Goal: Transaction & Acquisition: Book appointment/travel/reservation

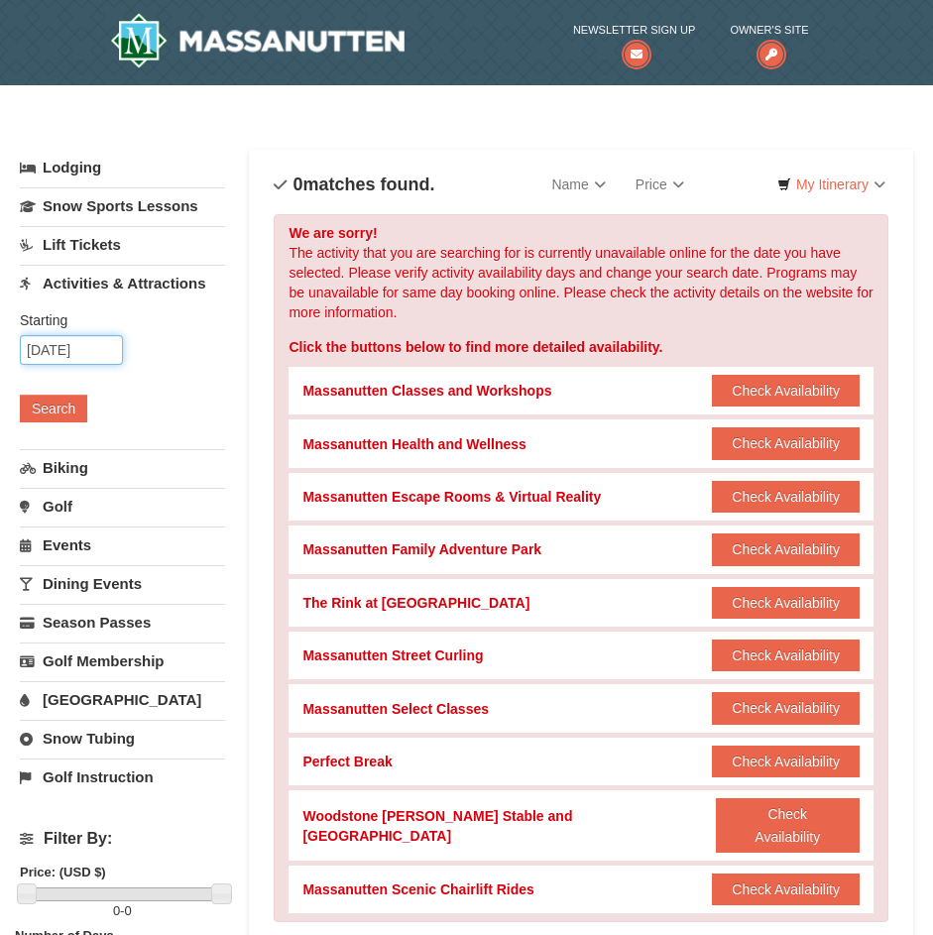
click at [79, 351] on input "10/25/2025" at bounding box center [71, 350] width 103 height 30
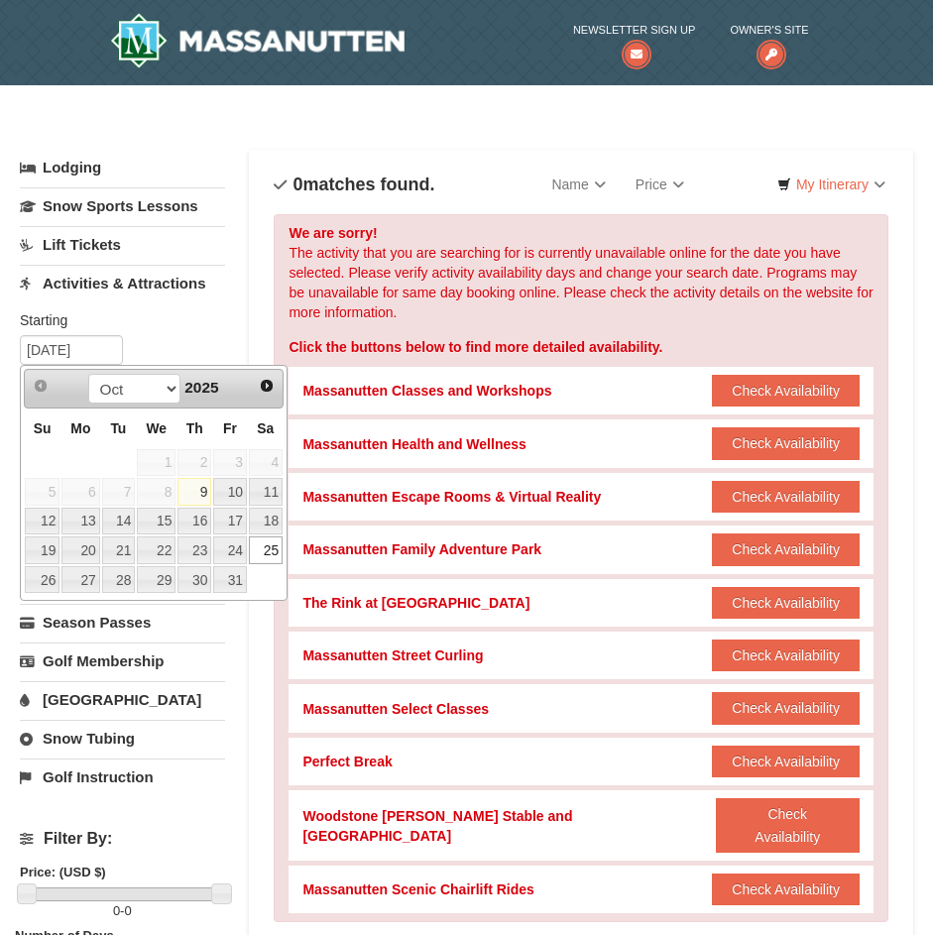
click at [392, 279] on div "We are sorry! The activity that you are searching for is currently unavailable …" at bounding box center [581, 568] width 615 height 708
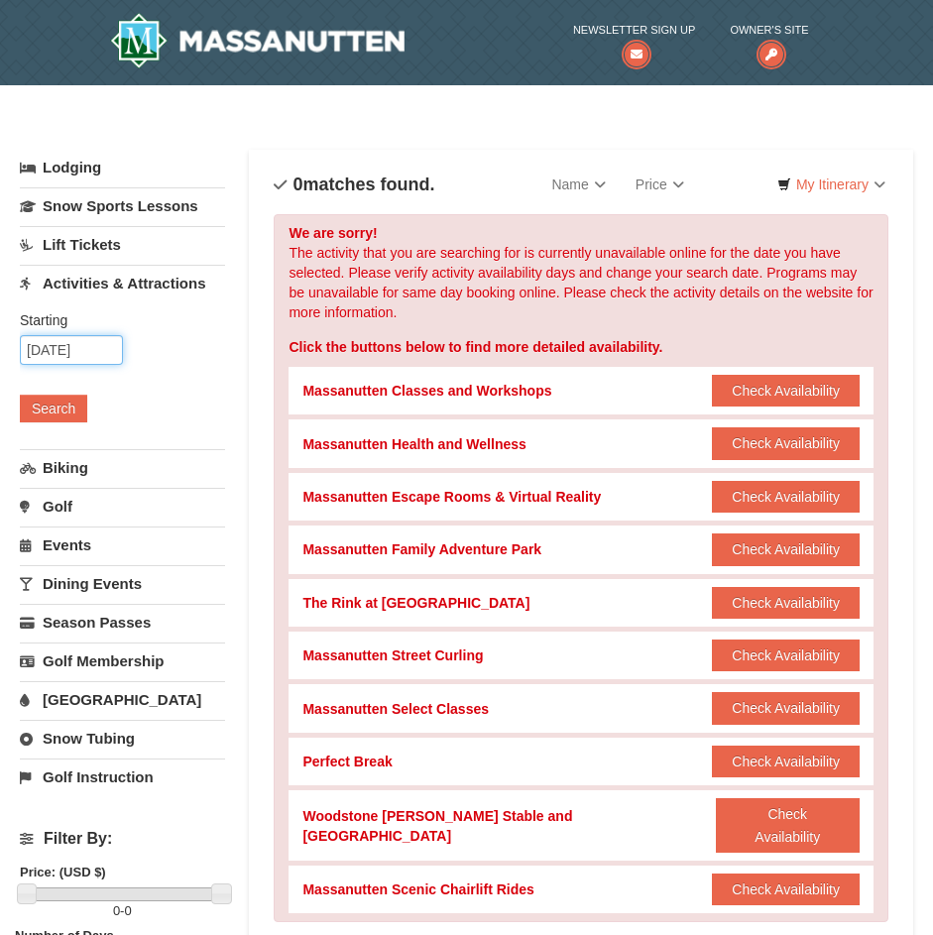
click at [60, 350] on input "10/25/2025" at bounding box center [71, 350] width 103 height 30
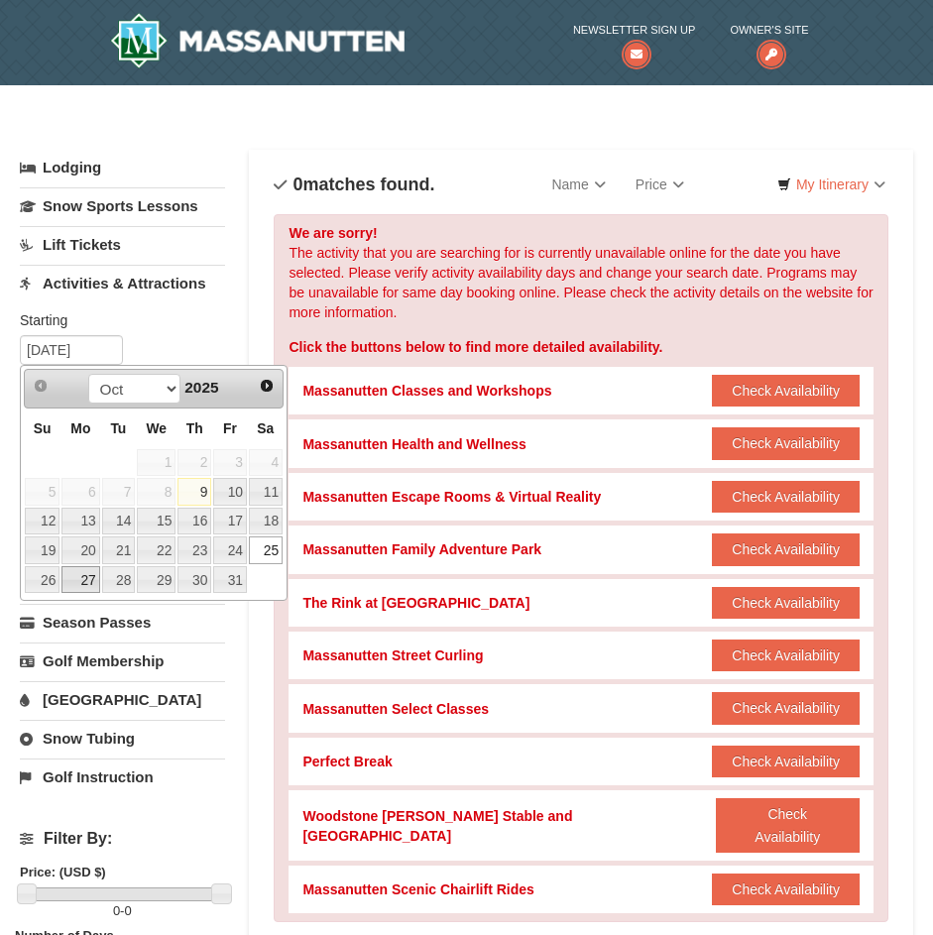
click at [78, 568] on link "27" at bounding box center [80, 580] width 38 height 28
type input "[DATE]"
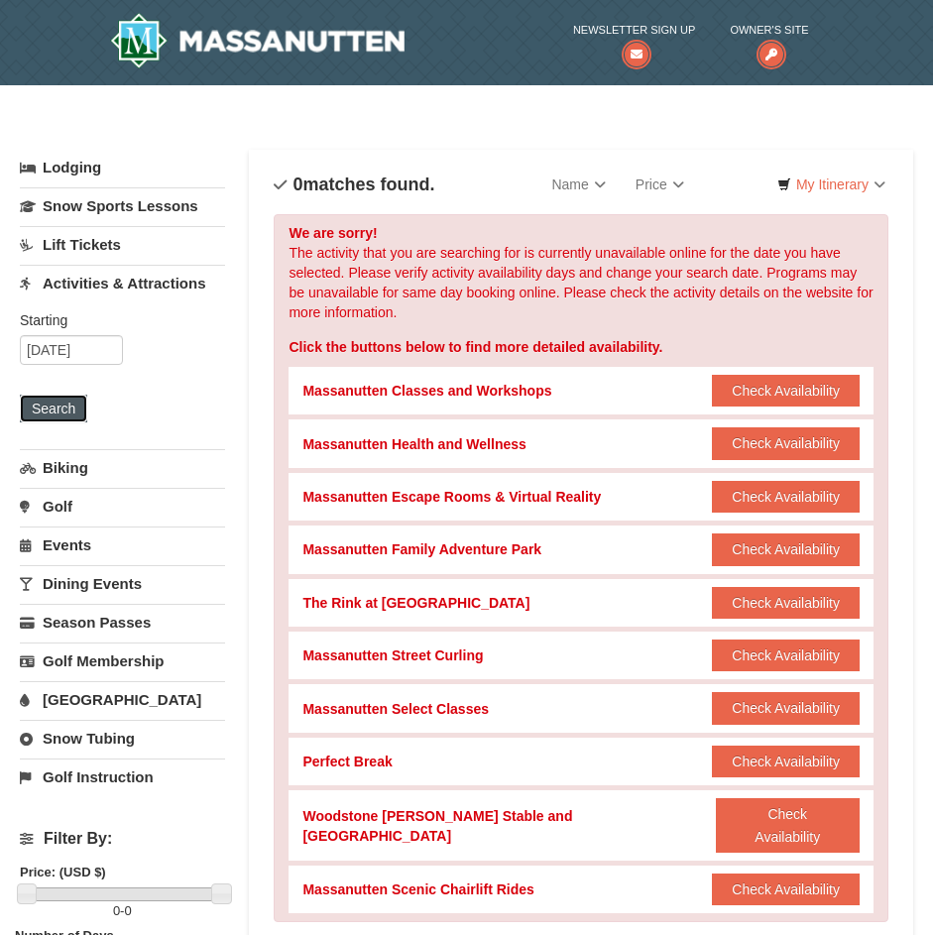
click at [55, 401] on button "Search" at bounding box center [53, 409] width 67 height 28
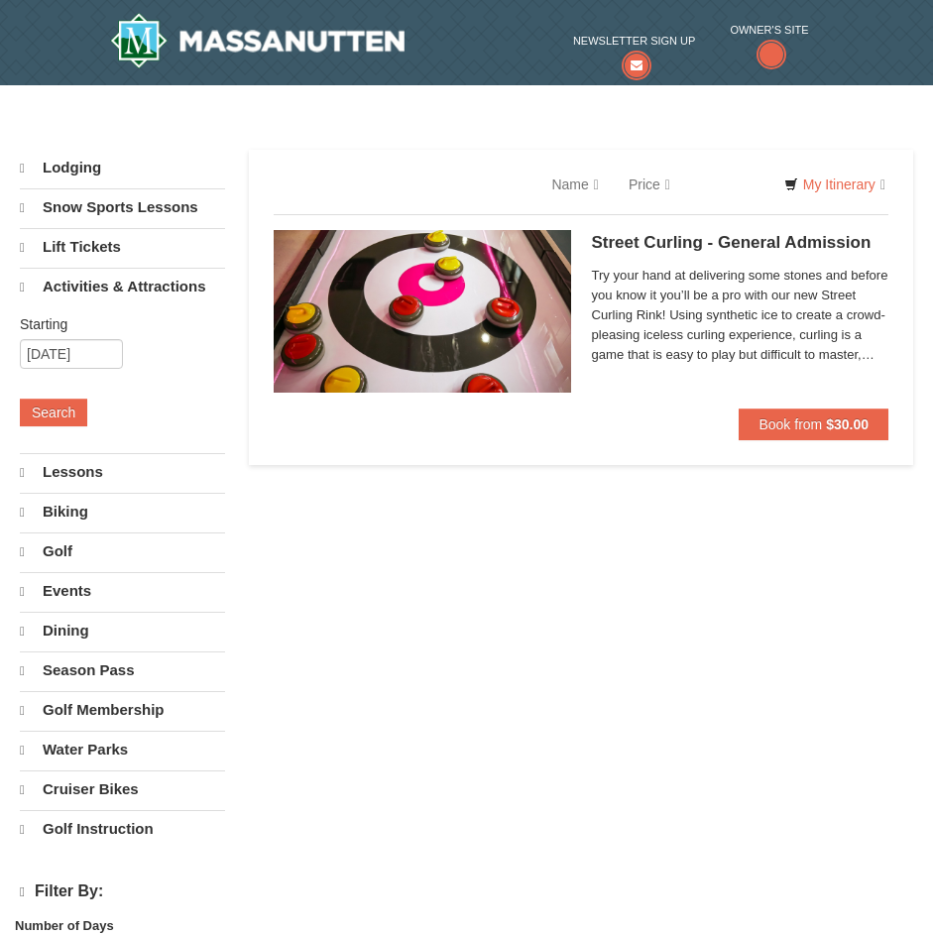
select select "10"
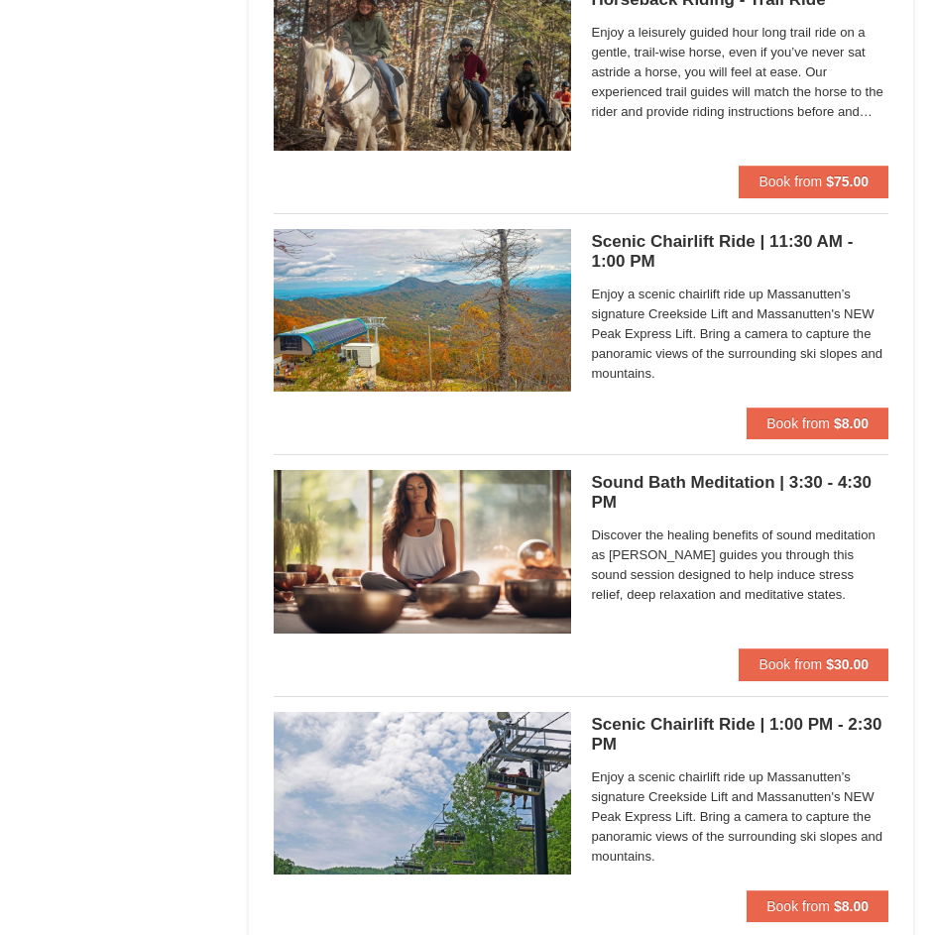
scroll to position [2181, 0]
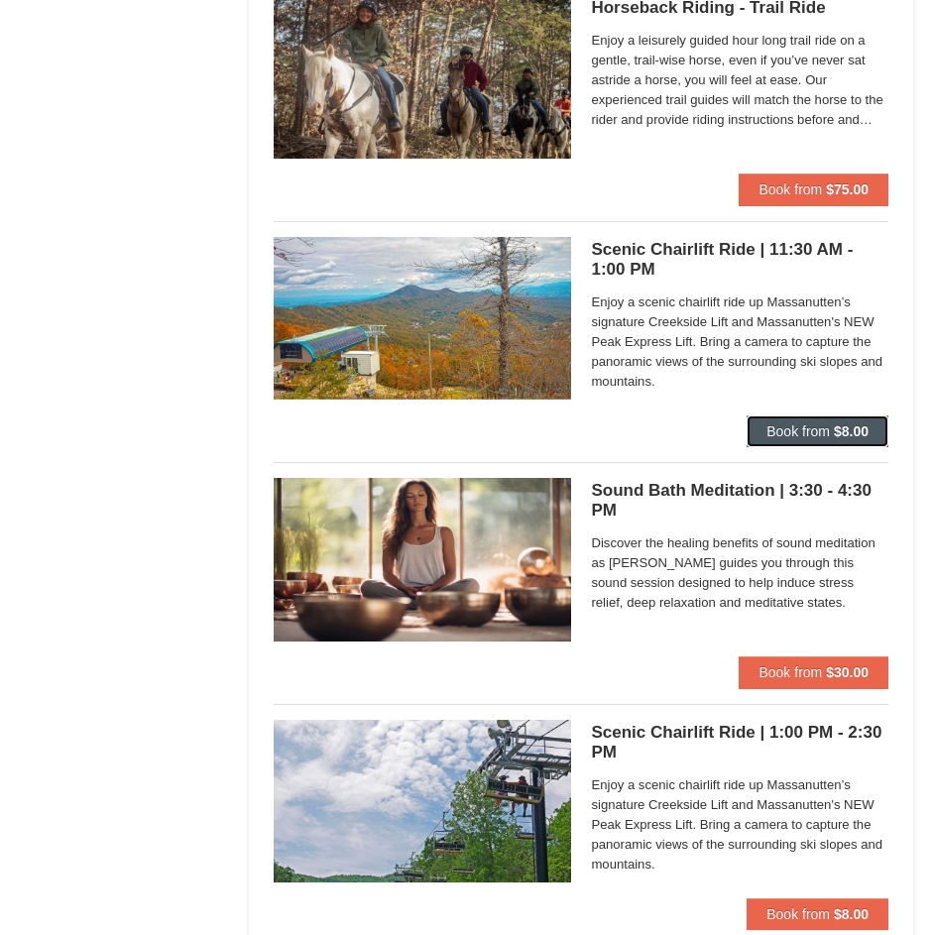
click at [766, 425] on span "Book from" at bounding box center [797, 431] width 63 height 16
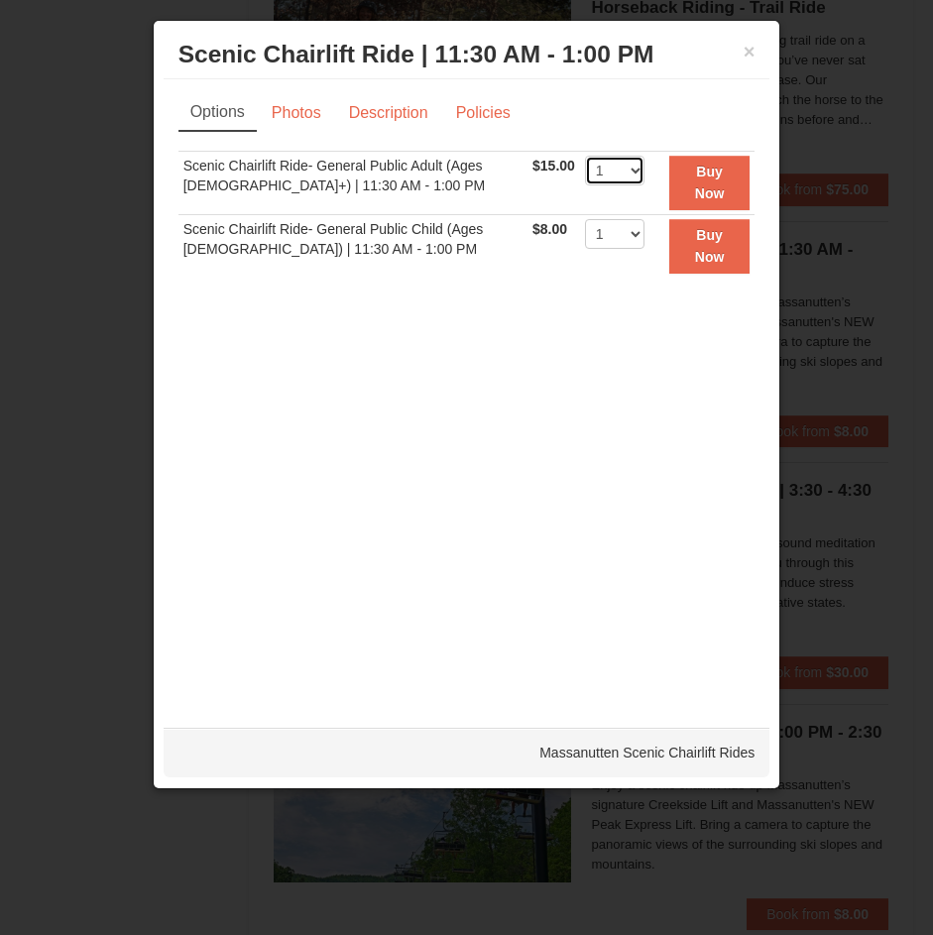
click at [628, 176] on select "1 2 3 4 5 6 7 8 9 10 11 12 13 14 15 16 17 18 19 20 21 22" at bounding box center [614, 171] width 59 height 30
select select "2"
click at [585, 156] on select "1 2 3 4 5 6 7 8 9 10 11 12 13 14 15 16 17 18 19 20 21 22" at bounding box center [614, 171] width 59 height 30
click at [695, 194] on strong "Buy Now" at bounding box center [710, 183] width 30 height 38
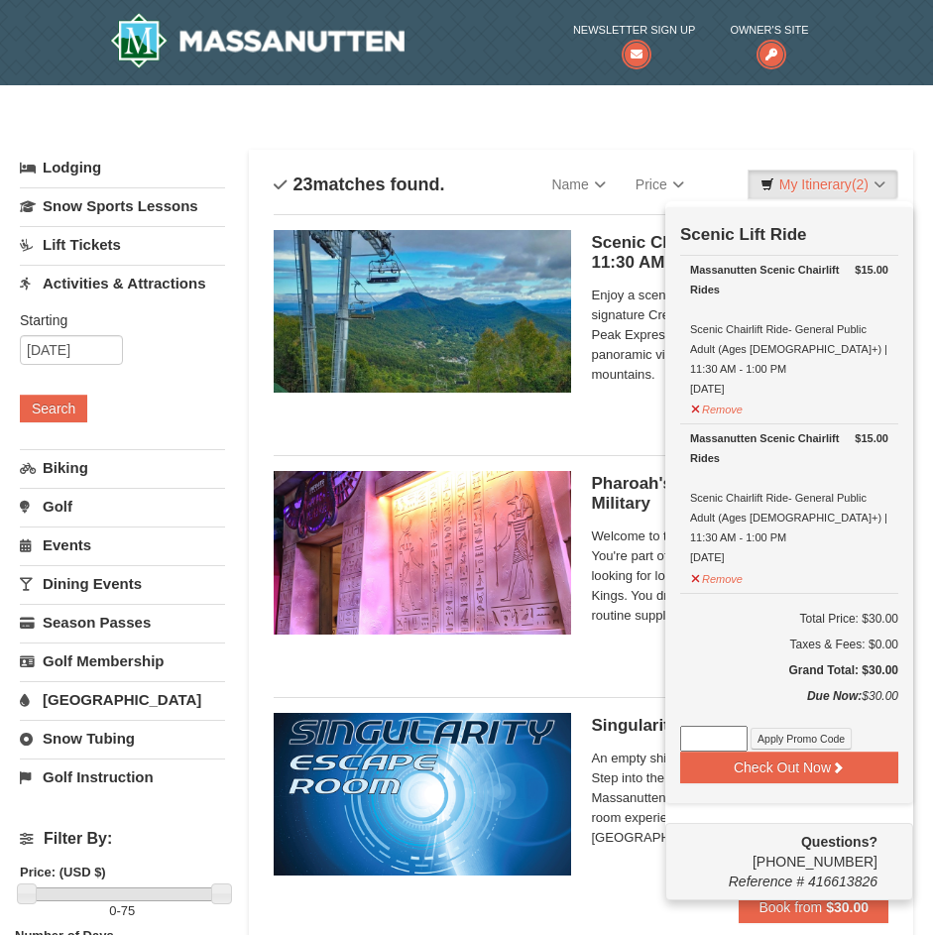
scroll to position [6, 0]
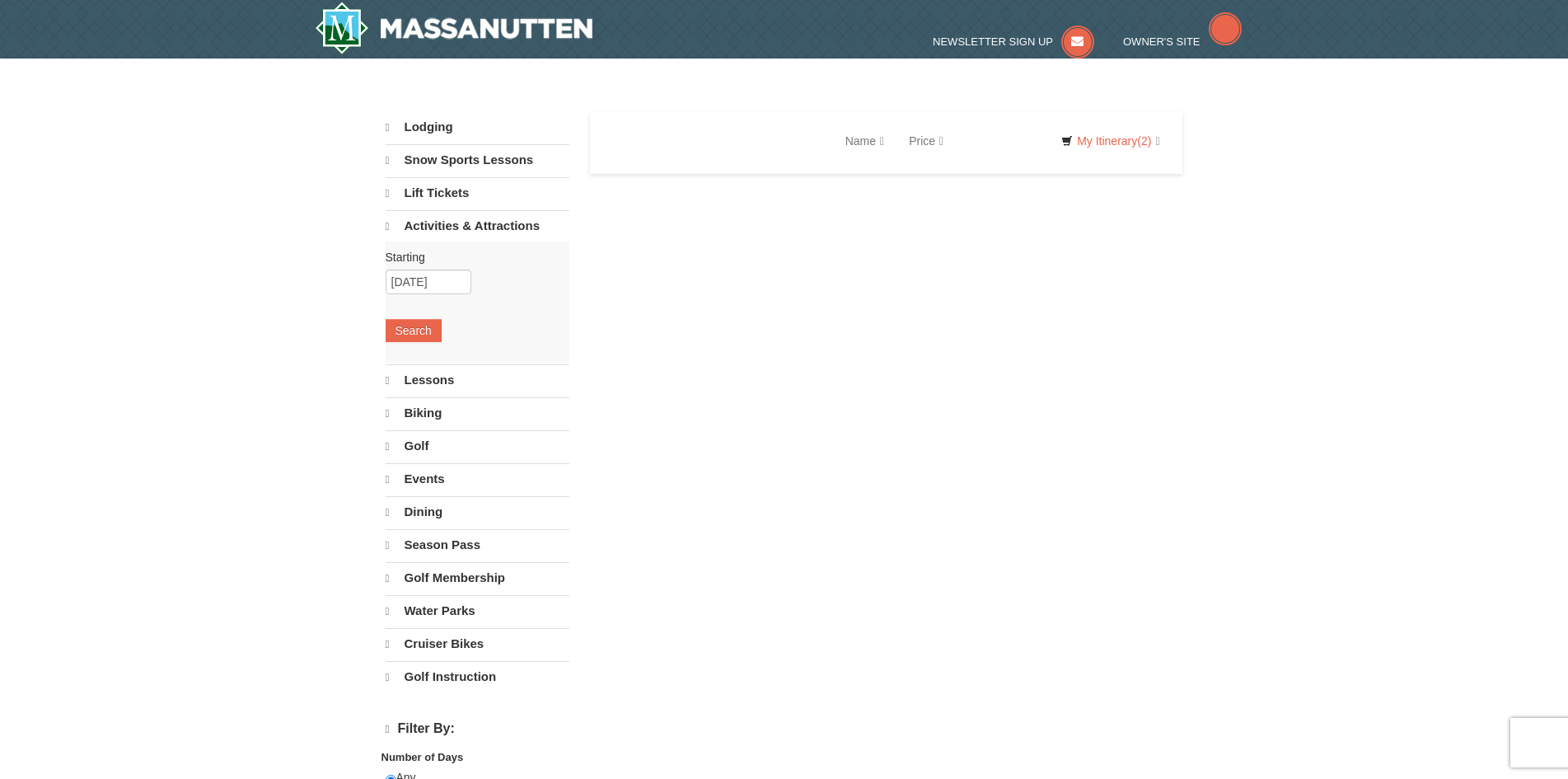
select select "10"
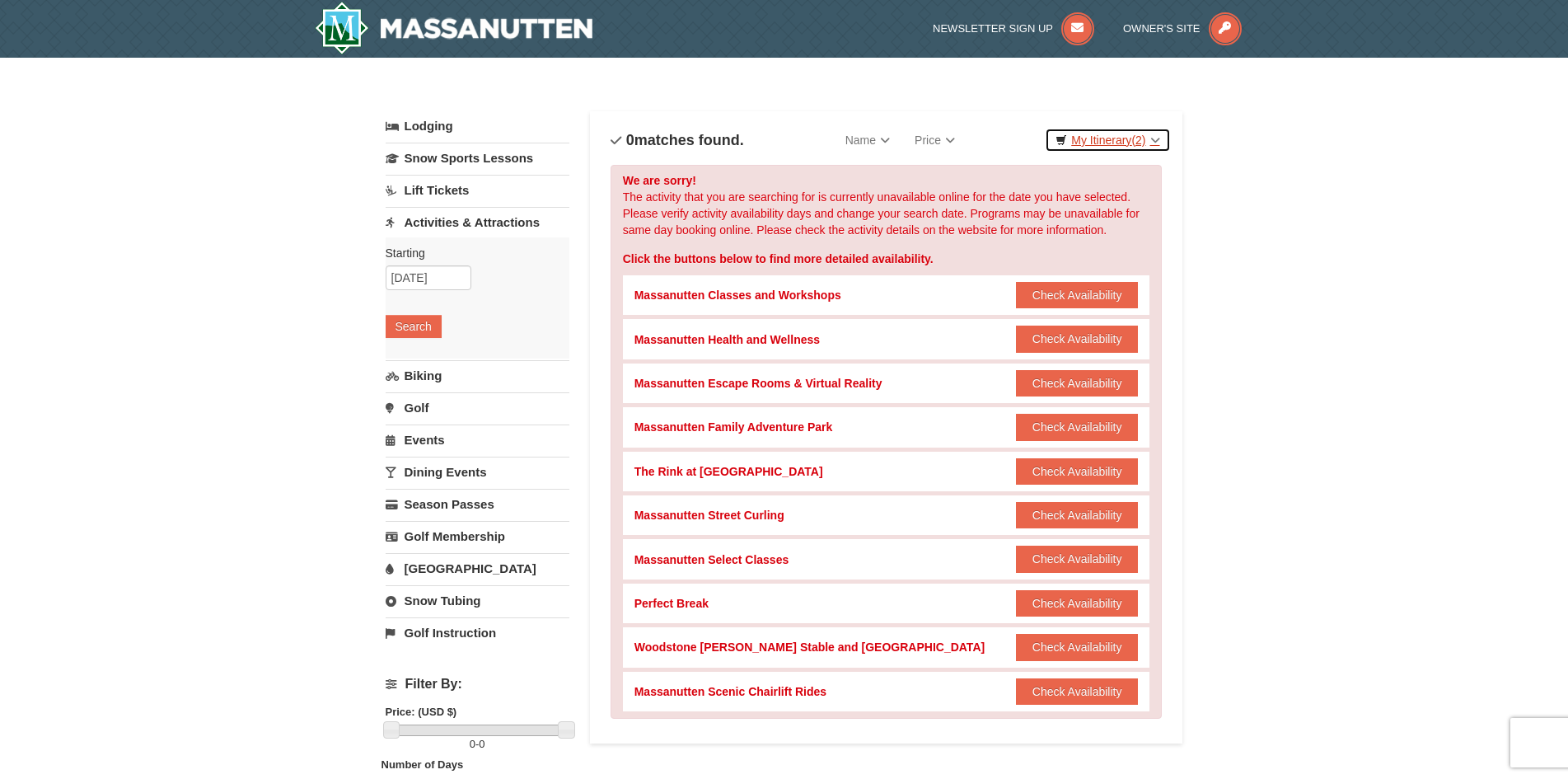
click at [1127, 145] on link "My Itinerary (2)" at bounding box center [1107, 141] width 125 height 25
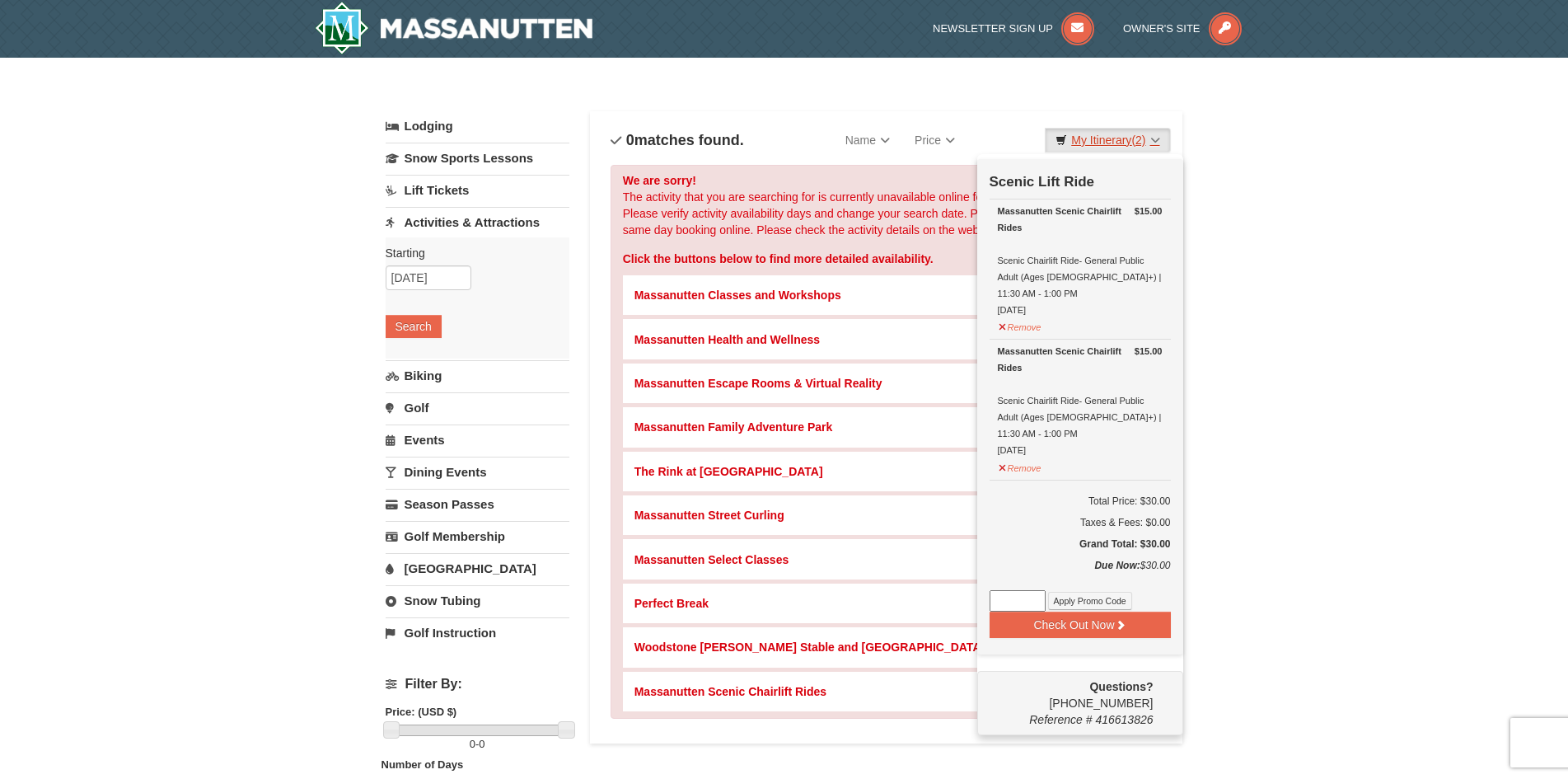
click at [1125, 134] on link "My Itinerary (2)" at bounding box center [1107, 141] width 125 height 25
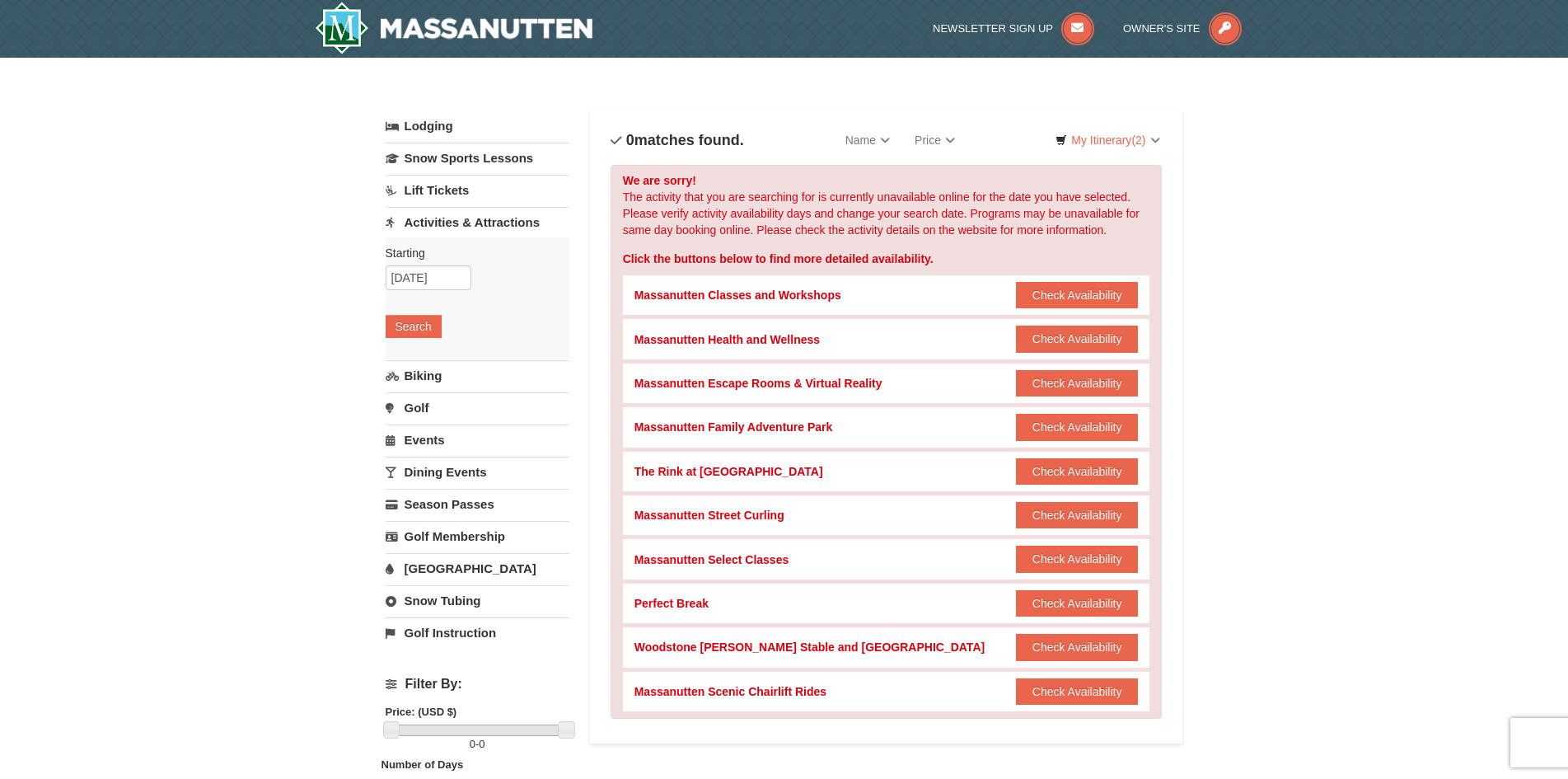
click at [443, 466] on link "Dining Events" at bounding box center [477, 471] width 184 height 31
click at [423, 439] on div "Starting Please format dates MM/DD/YYYY Please format dates MM/DD/YYYY 10/11/20…" at bounding box center [477, 426] width 184 height 121
click at [434, 447] on button "Search" at bounding box center [413, 455] width 56 height 23
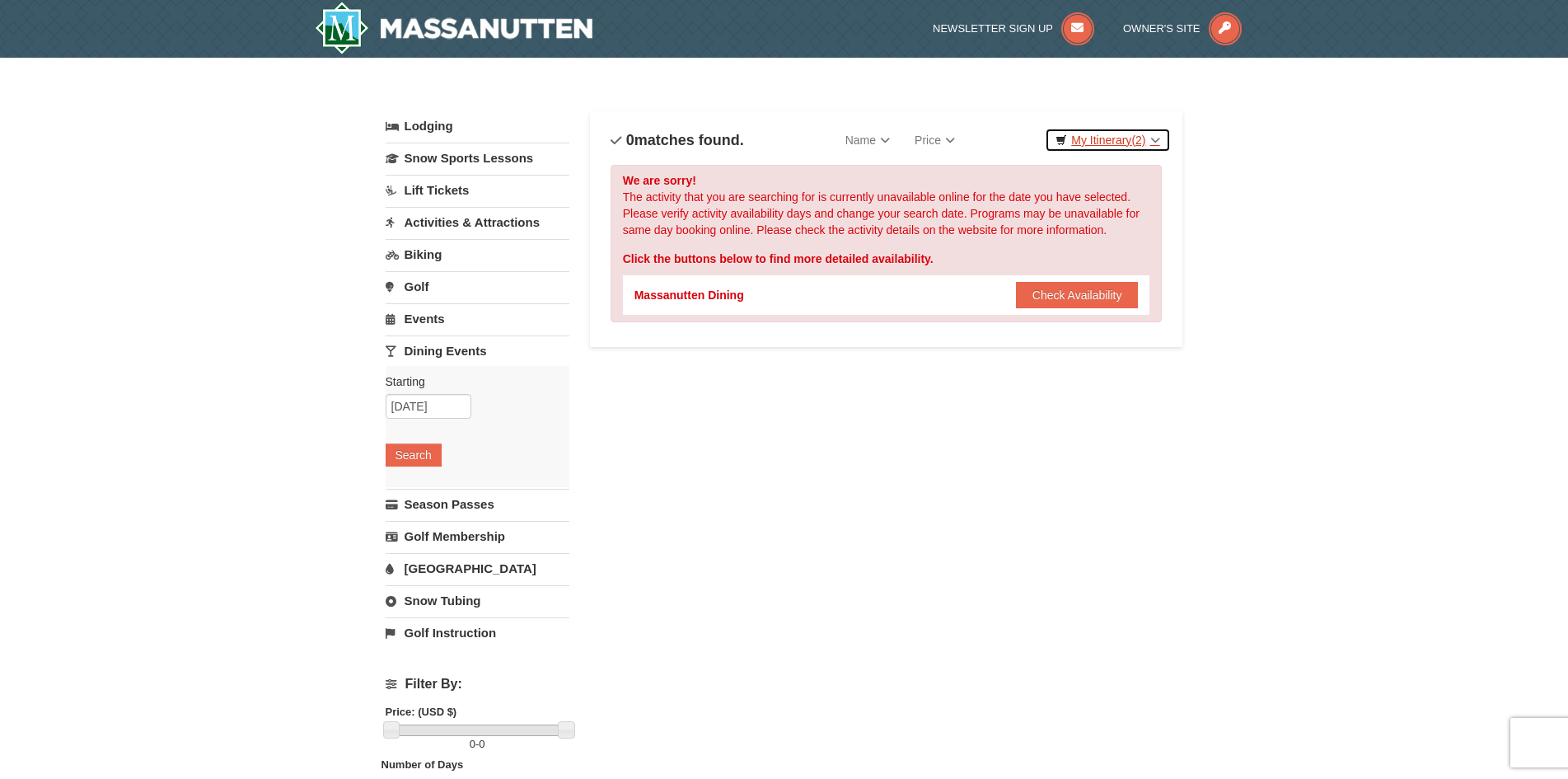
click at [1119, 133] on link "My Itinerary (2)" at bounding box center [1107, 141] width 125 height 25
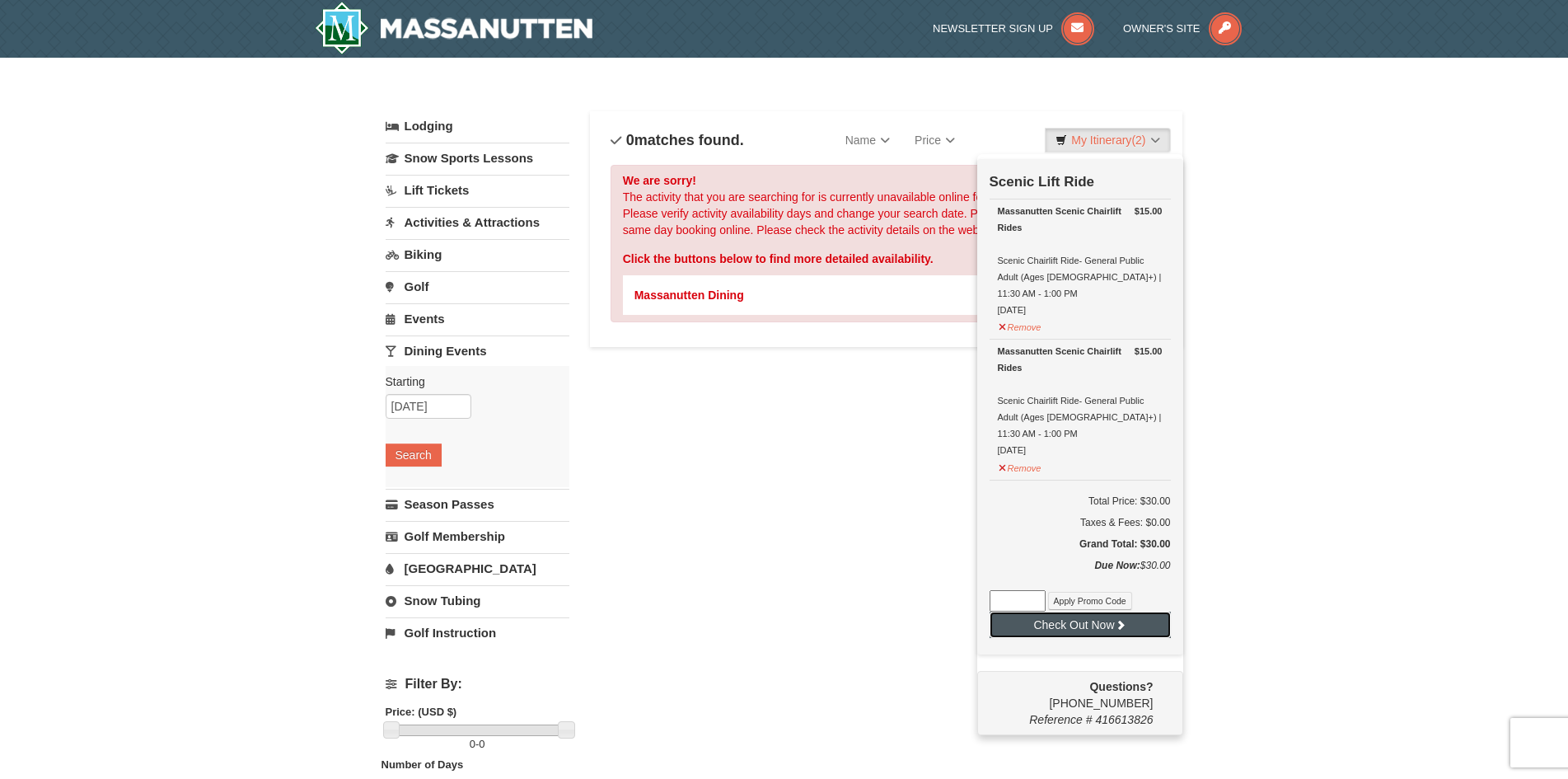
click at [1071, 612] on button "Check Out Now" at bounding box center [1080, 625] width 181 height 27
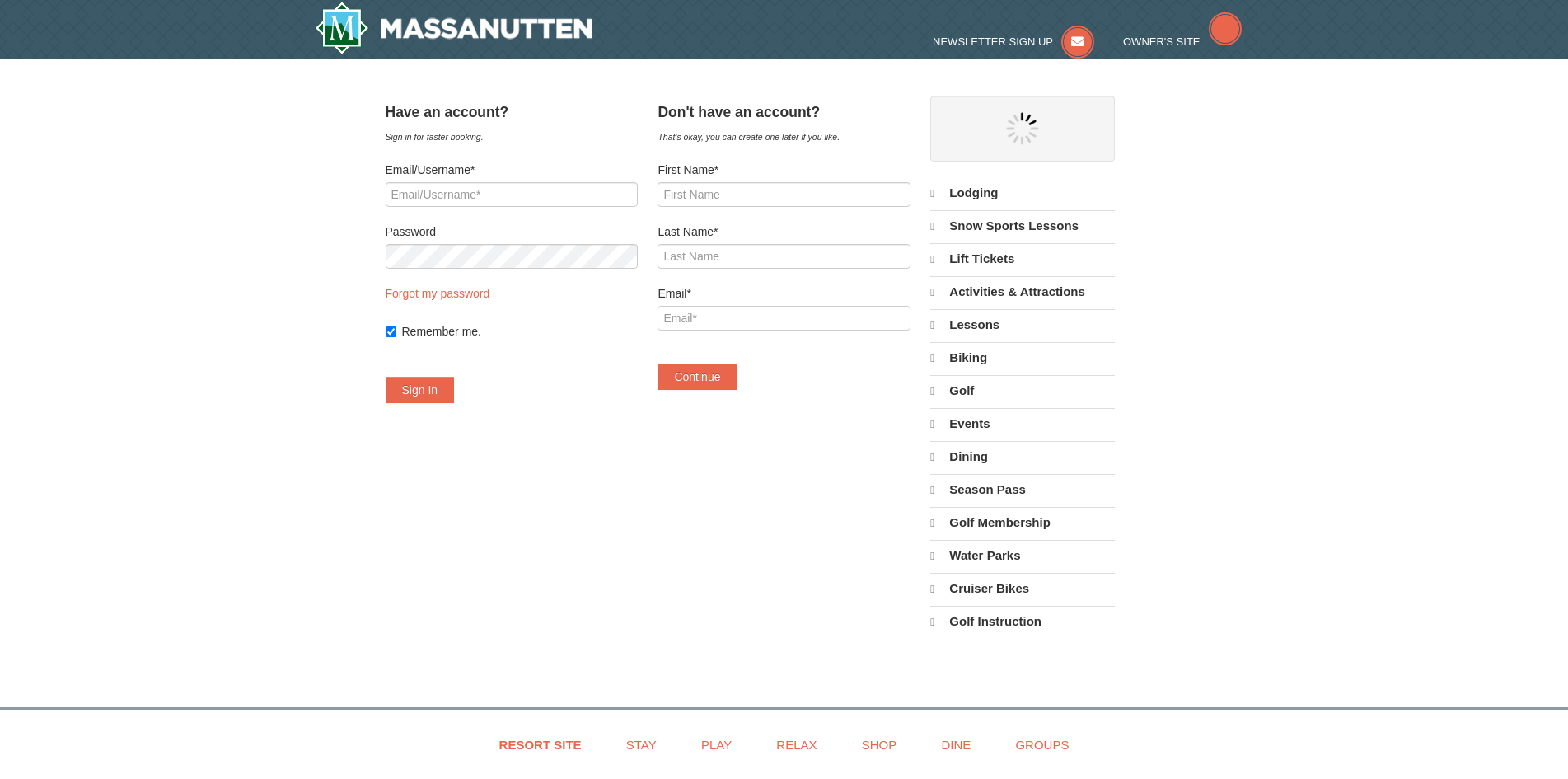
select select "10"
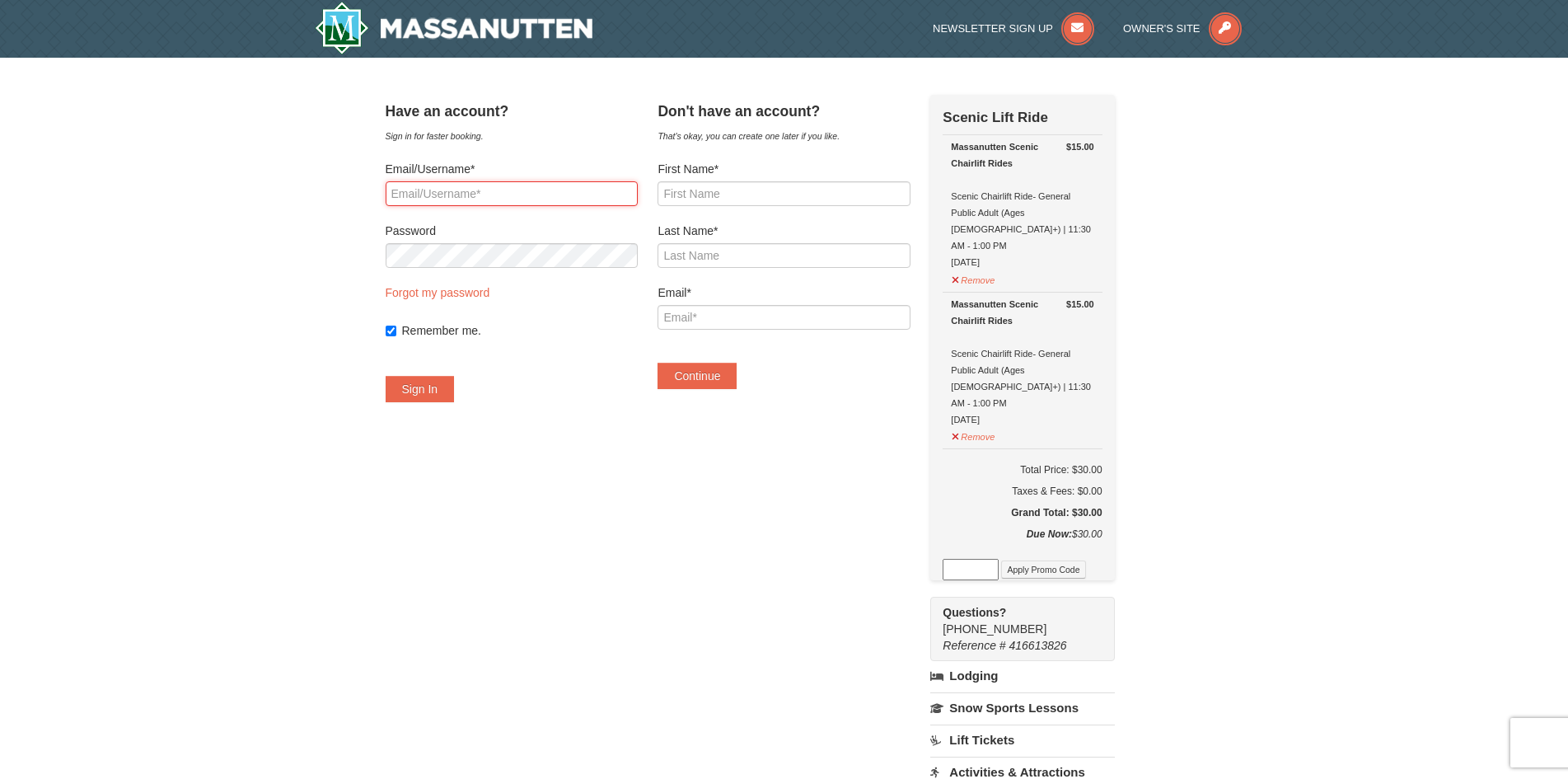
click at [462, 190] on input "Email/Username*" at bounding box center [511, 194] width 252 height 25
type input "[EMAIL_ADDRESS][DOMAIN_NAME]"
click at [386, 376] on button "Sign In" at bounding box center [420, 389] width 69 height 27
click at [467, 390] on button "Try Again" at bounding box center [426, 389] width 81 height 27
click at [366, 241] on div "× Have an account? Sign in for faster booking. Email/Username* vivi6641@yahoo.c…" at bounding box center [784, 594] width 1568 height 1072
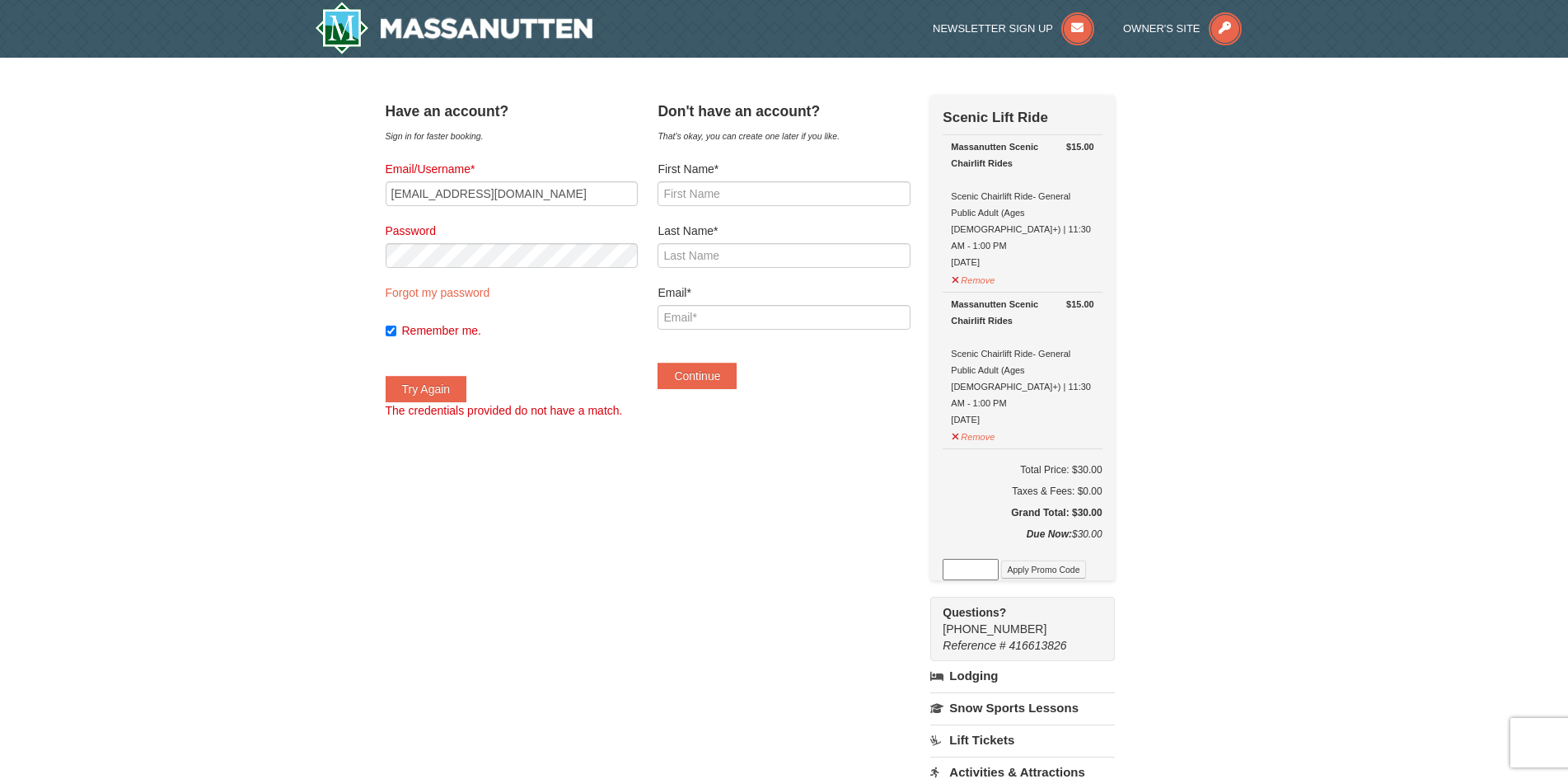
click at [527, 272] on form "Email/Username* vivi6641@yahoo.com Password Forgot my password Remember me. Try…" at bounding box center [511, 289] width 252 height 258
click at [759, 199] on input "First Name*" at bounding box center [783, 194] width 252 height 25
type input "Victoria"
type input "Vuong"
type input "[EMAIL_ADDRESS][DOMAIN_NAME]"
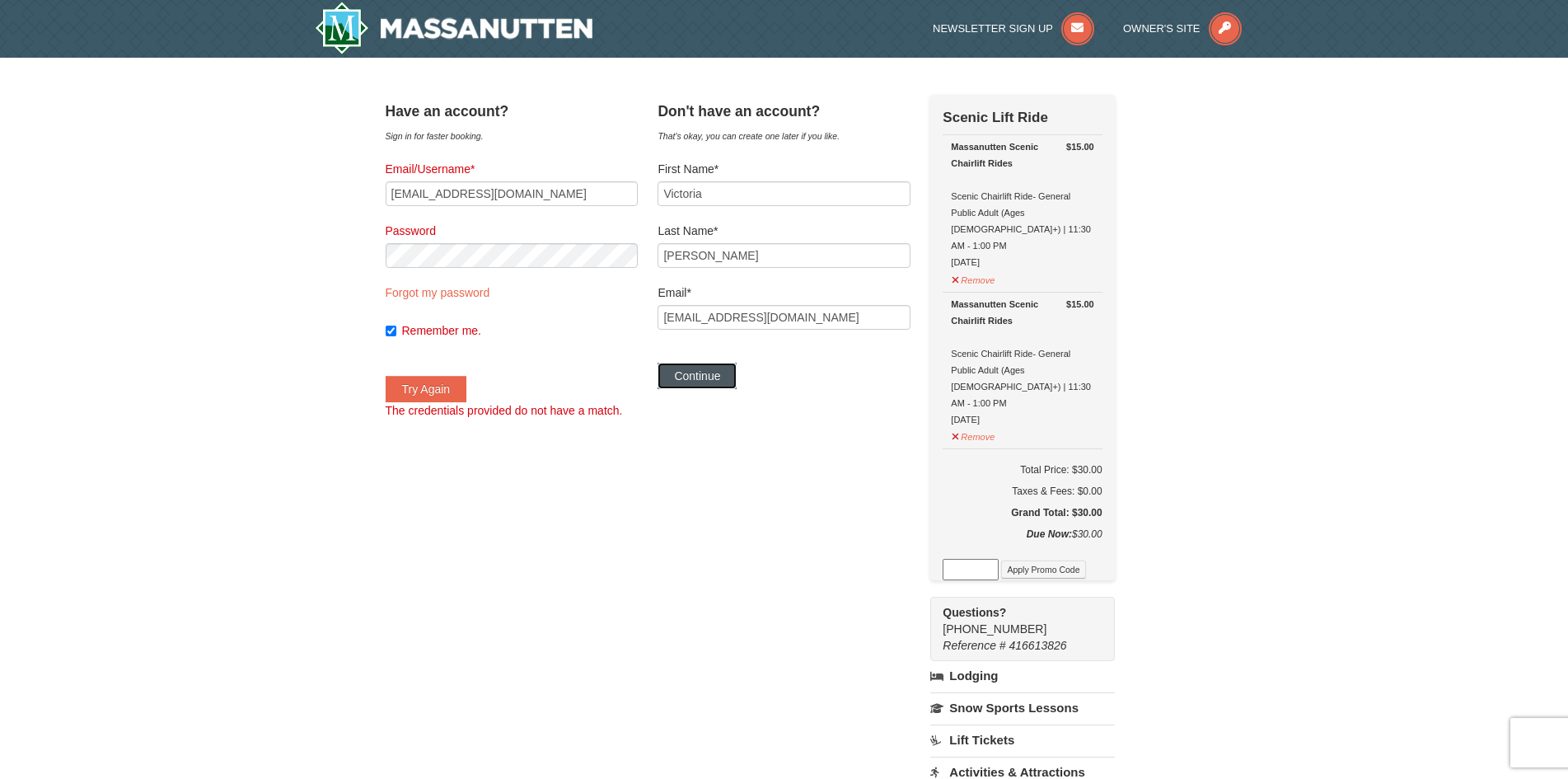
click at [736, 382] on button "Continue" at bounding box center [696, 376] width 79 height 27
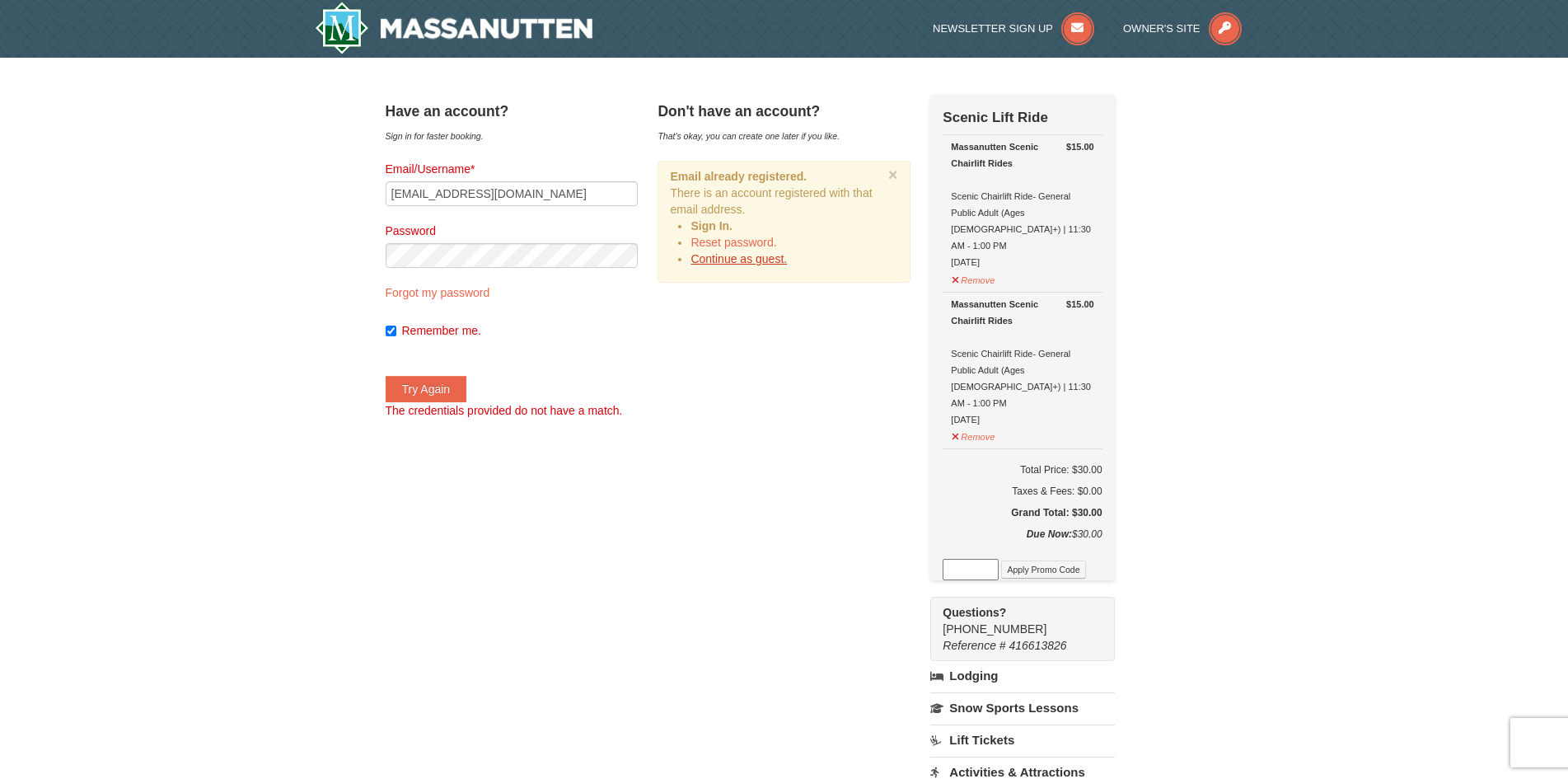
click at [780, 261] on link "Continue as guest." at bounding box center [739, 259] width 96 height 13
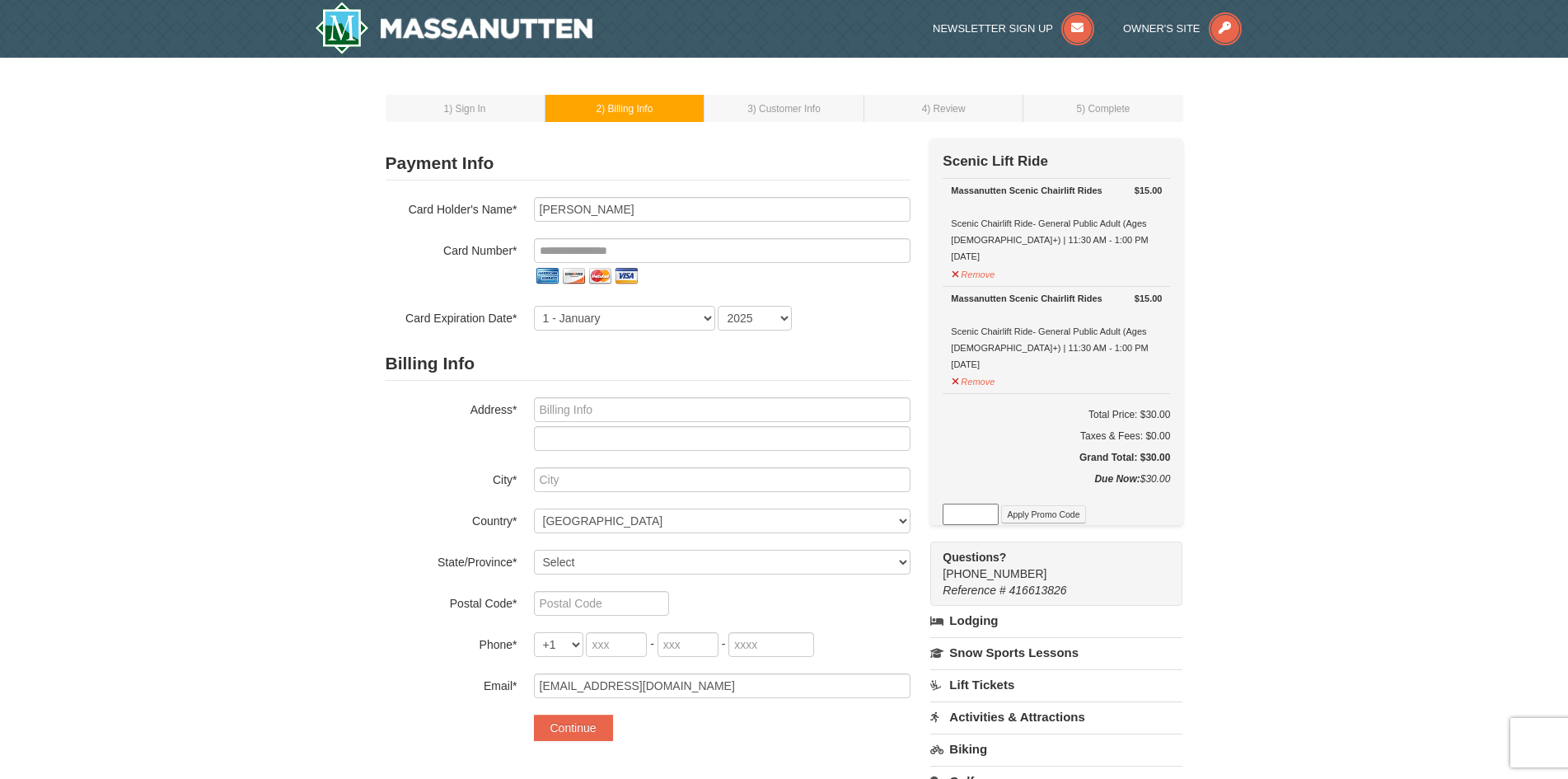
drag, startPoint x: 943, startPoint y: 574, endPoint x: 1023, endPoint y: 583, distance: 80.5
click at [1023, 583] on div "Questions? [PHONE_NUMBER] Reference # 416613826" at bounding box center [1055, 573] width 252 height 64
